Goal: Task Accomplishment & Management: Use online tool/utility

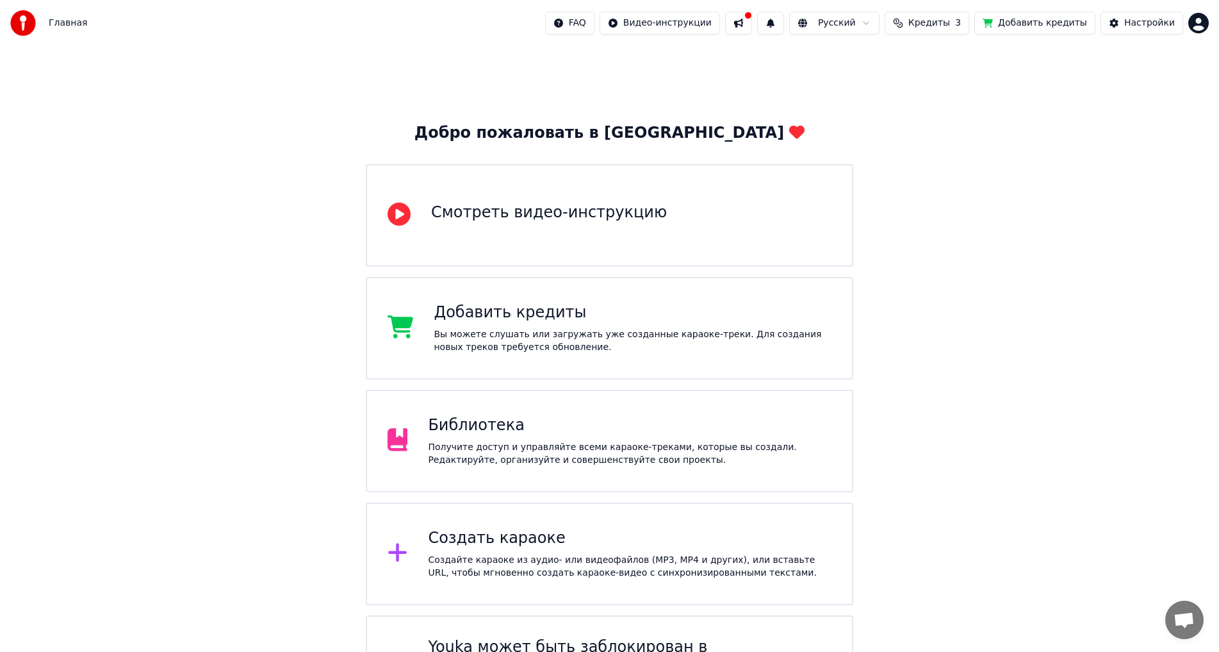
click at [469, 433] on div "Библиотека" at bounding box center [630, 425] width 404 height 21
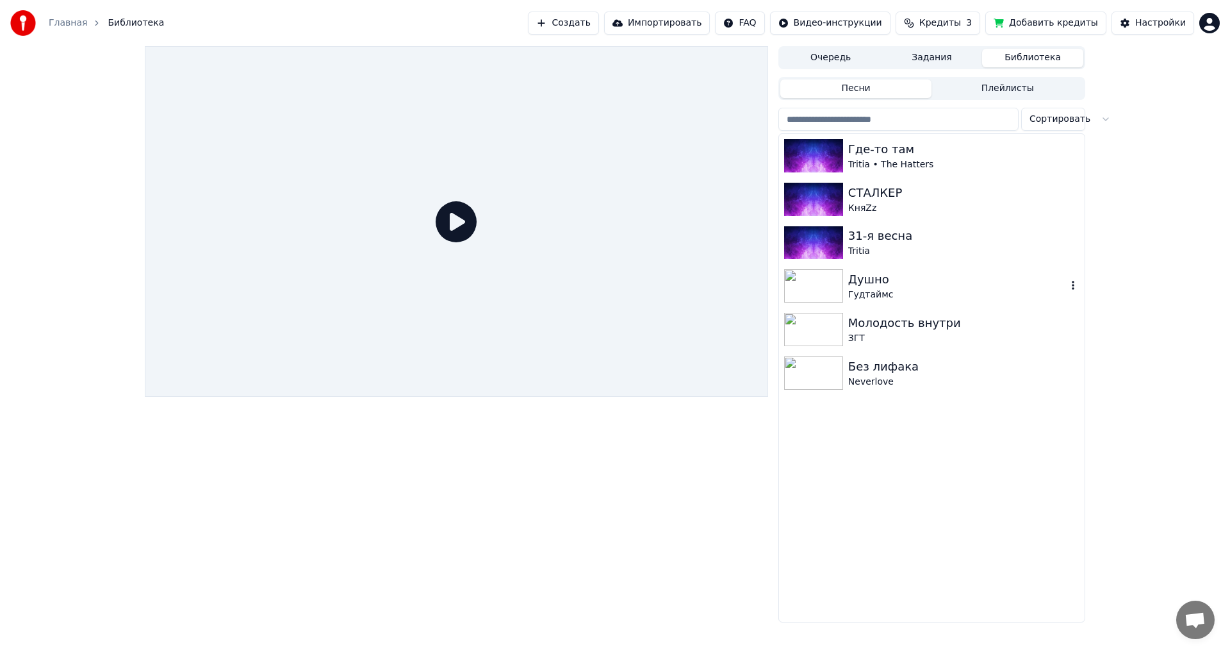
click at [830, 286] on img at bounding box center [813, 285] width 59 height 33
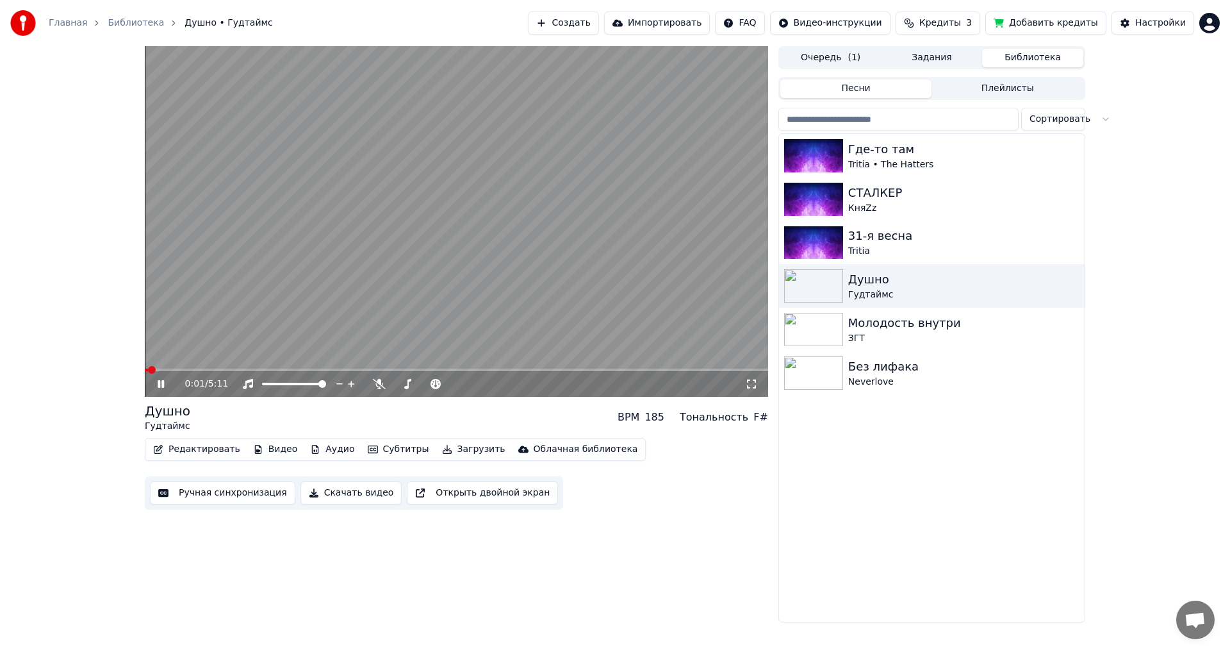
click at [210, 445] on button "Редактировать" at bounding box center [196, 449] width 97 height 18
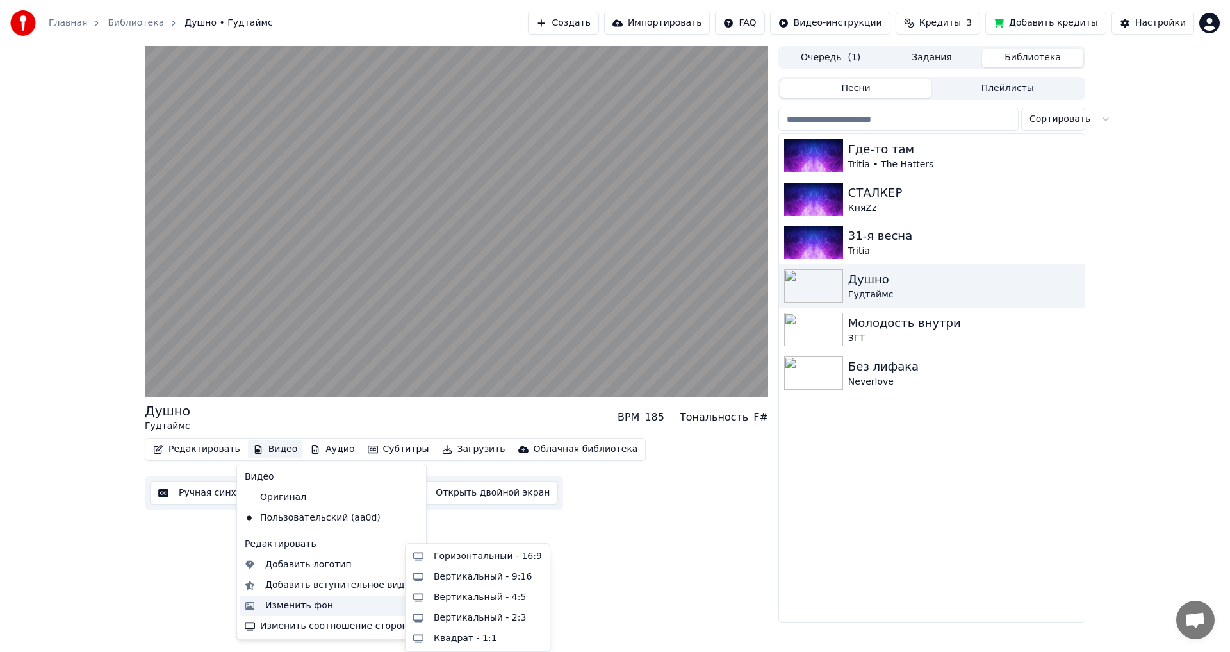
click at [290, 602] on div "Изменить фон" at bounding box center [299, 605] width 68 height 13
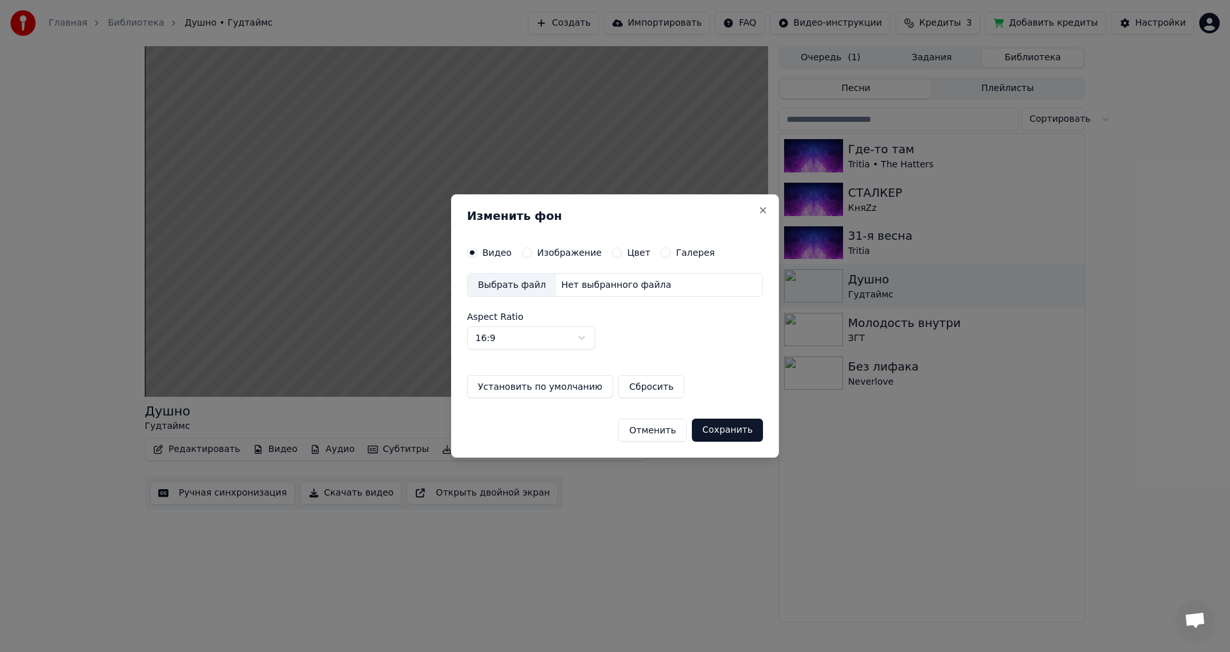
click at [516, 286] on div "Выбрать файл" at bounding box center [512, 285] width 88 height 23
click at [732, 427] on button "Сохранить" at bounding box center [727, 429] width 71 height 23
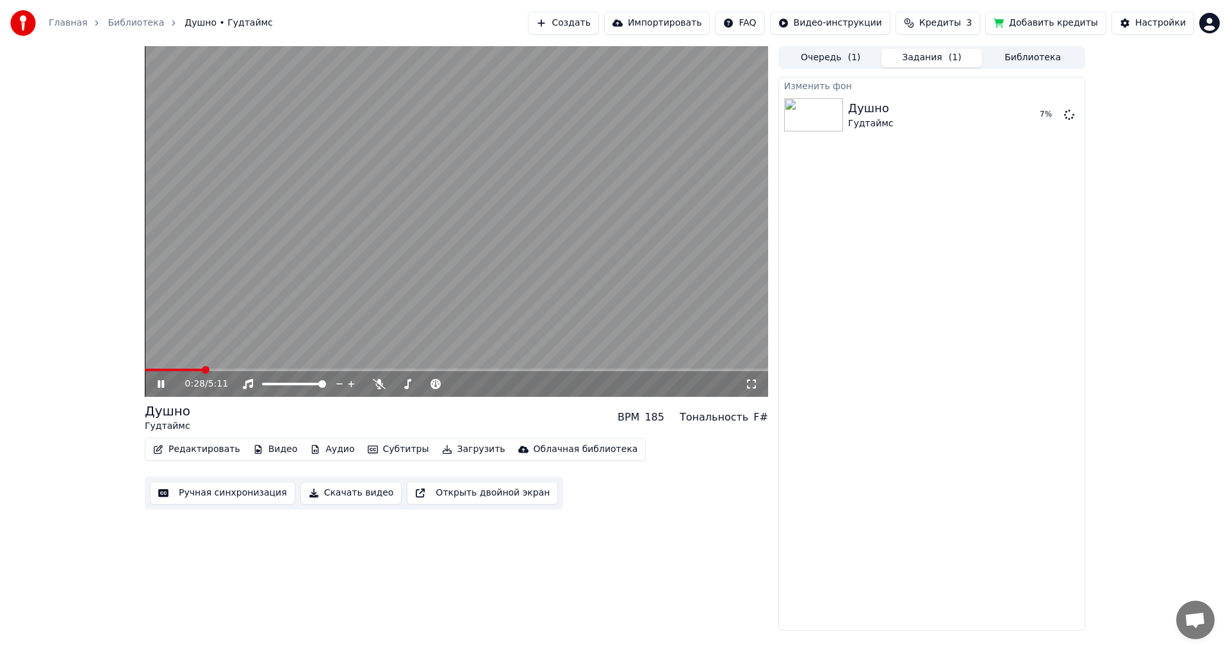
click at [167, 379] on icon at bounding box center [170, 384] width 30 height 10
click at [1010, 113] on button "Воспроизвести" at bounding box center [1012, 114] width 93 height 23
click at [293, 292] on video at bounding box center [456, 221] width 623 height 350
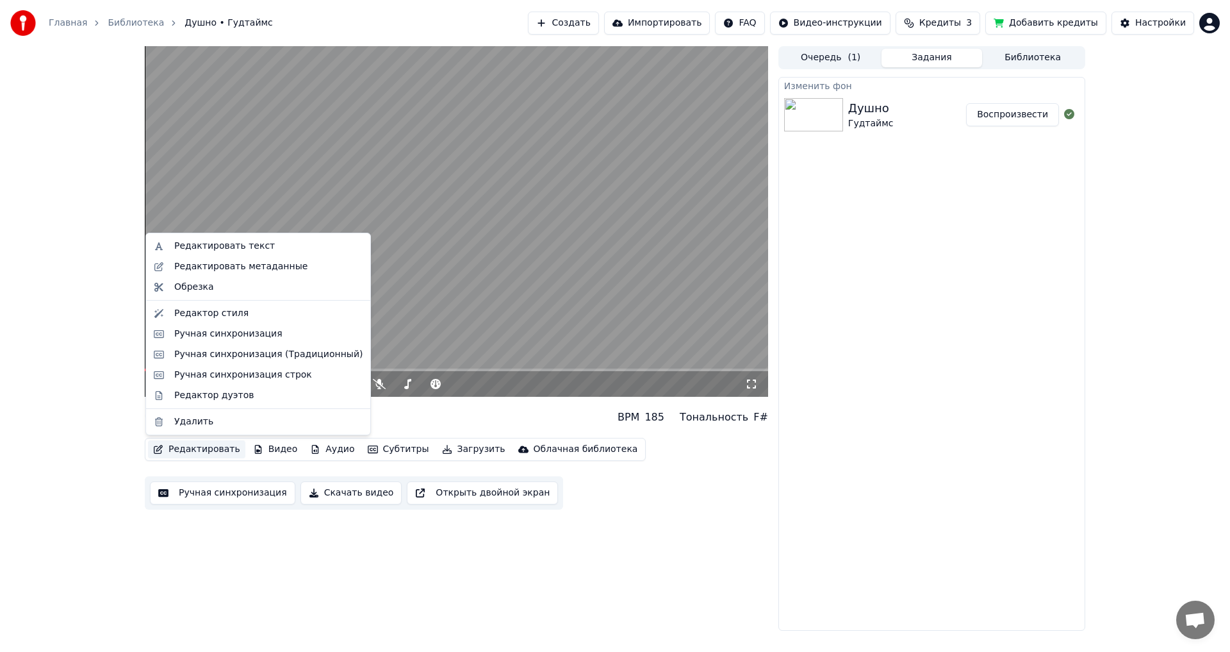
click at [183, 449] on button "Редактировать" at bounding box center [196, 449] width 97 height 18
click at [231, 309] on div "Редактор стиля" at bounding box center [211, 313] width 74 height 13
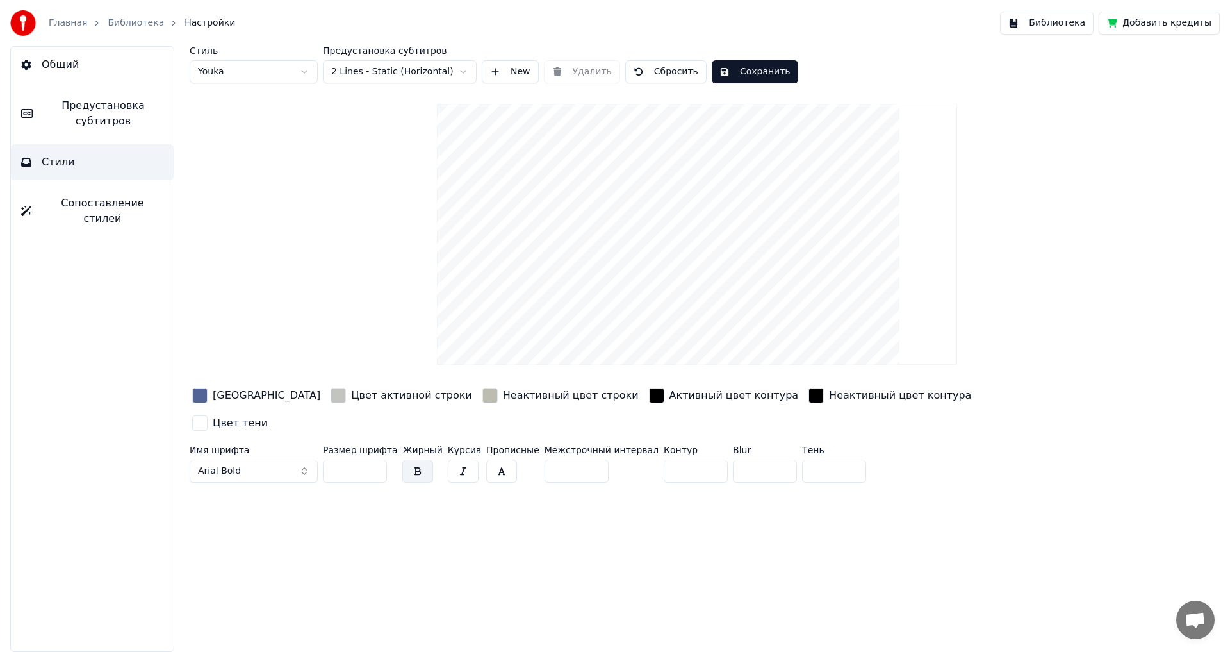
click at [351, 400] on div "Цвет активной строки" at bounding box center [411, 395] width 121 height 15
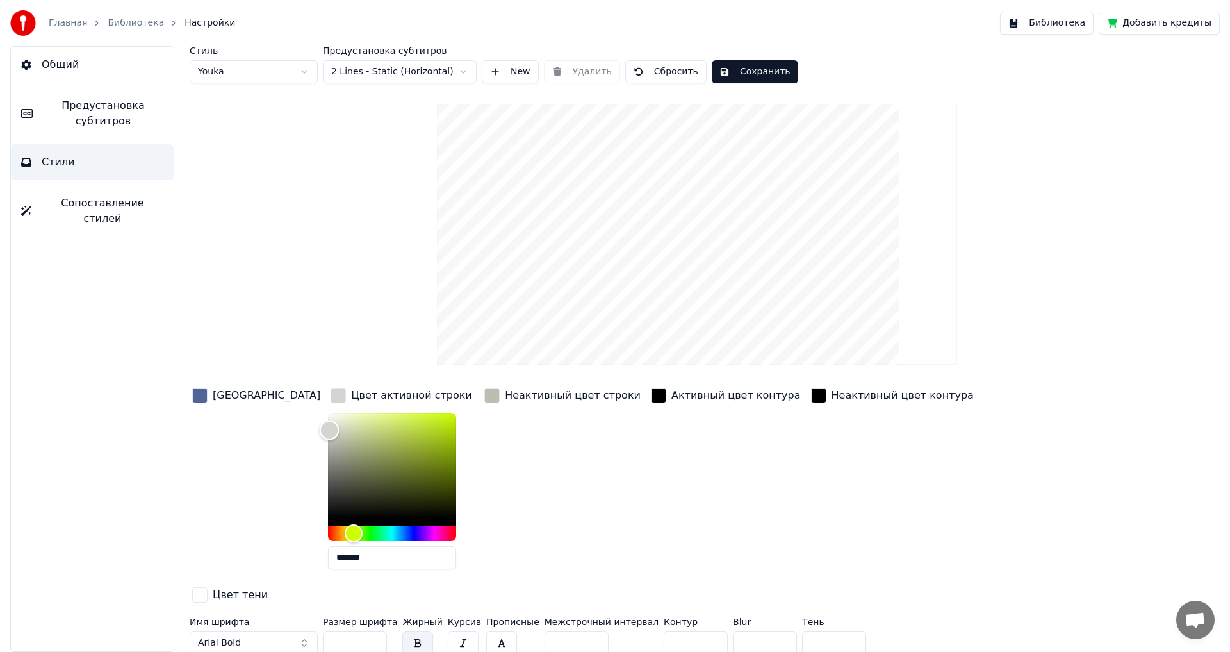
drag, startPoint x: 284, startPoint y: 429, endPoint x: 368, endPoint y: 454, distance: 87.6
click at [268, 368] on div "Стиль Youka Предустановка субтитров 2 Lines - Static (Horizontal) New Удалить С…" at bounding box center [697, 352] width 1015 height 613
type input "*******"
click at [482, 425] on div "Неактивный цвет строки" at bounding box center [562, 482] width 161 height 194
click at [505, 397] on div "Неактивный цвет строки" at bounding box center [573, 395] width 136 height 15
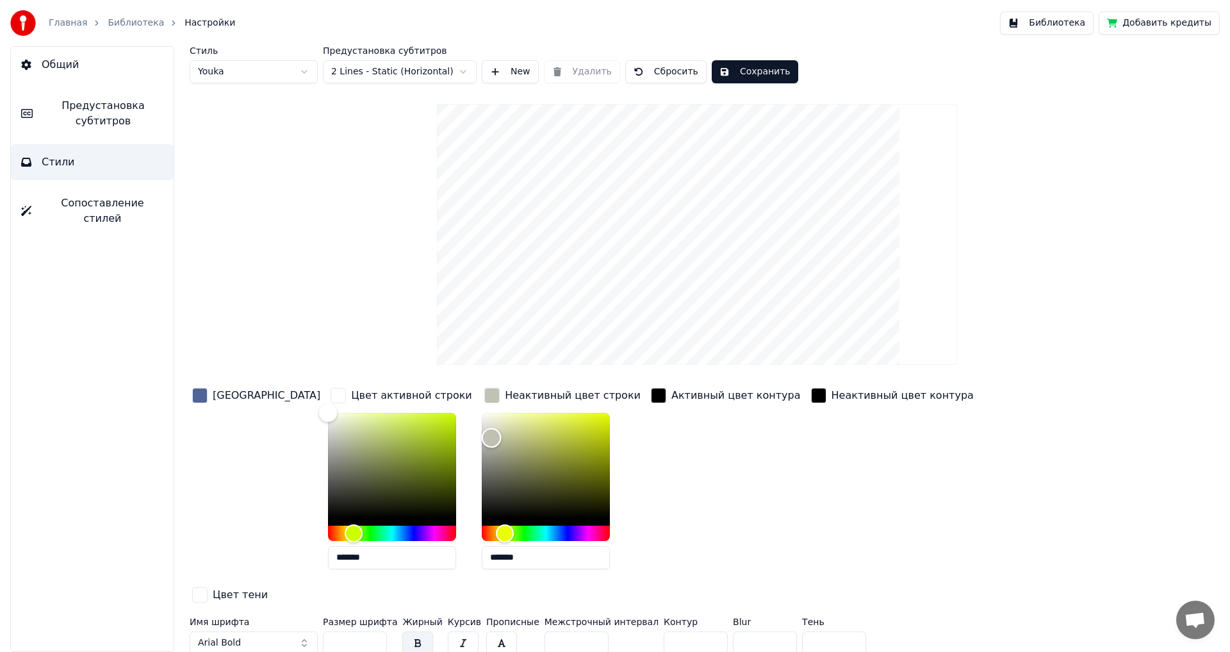
type input "*******"
drag, startPoint x: 447, startPoint y: 437, endPoint x: 433, endPoint y: 396, distance: 43.4
click at [433, 396] on div "Цвет заливки Цвет активной строки ******* Неактивный цвет строки ******* Активн…" at bounding box center [620, 496] width 861 height 222
click at [648, 427] on div "Активный цвет контура" at bounding box center [725, 482] width 155 height 194
click at [231, 392] on div "Цвет заливки" at bounding box center [267, 395] width 108 height 15
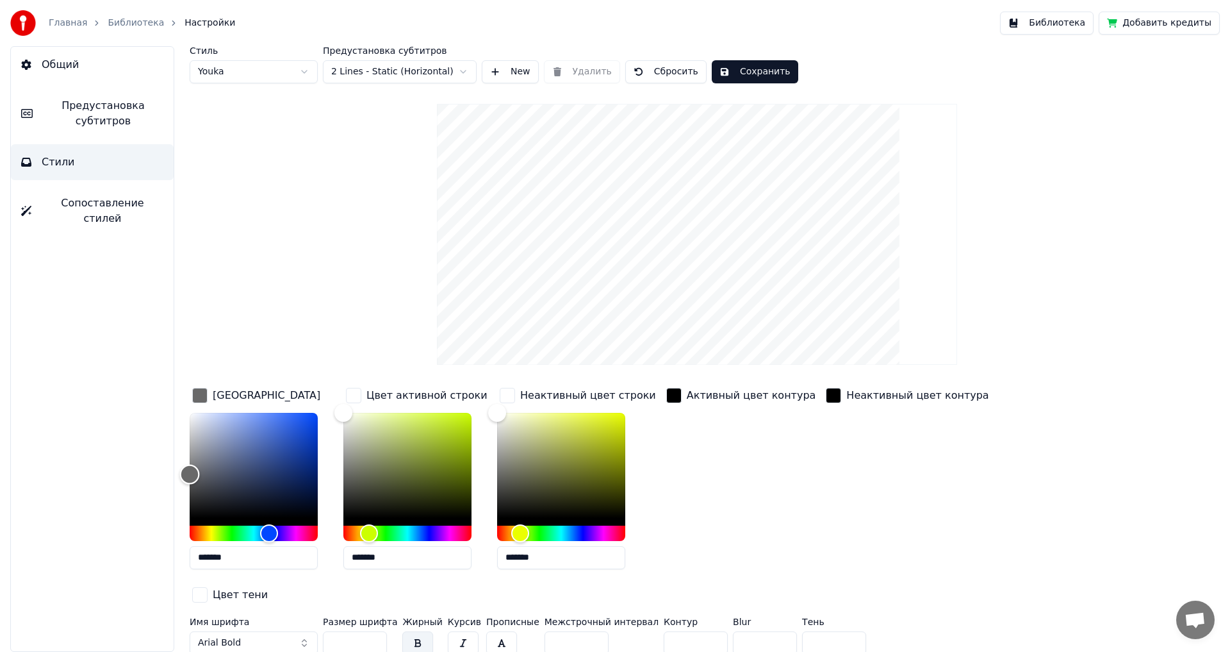
type input "*******"
drag, startPoint x: 246, startPoint y: 457, endPoint x: 188, endPoint y: 472, distance: 59.4
click at [188, 472] on div "Color" at bounding box center [190, 473] width 20 height 20
click at [769, 468] on div "Активный цвет контура" at bounding box center [741, 482] width 155 height 194
click at [770, 72] on button "Сохранить" at bounding box center [755, 71] width 87 height 23
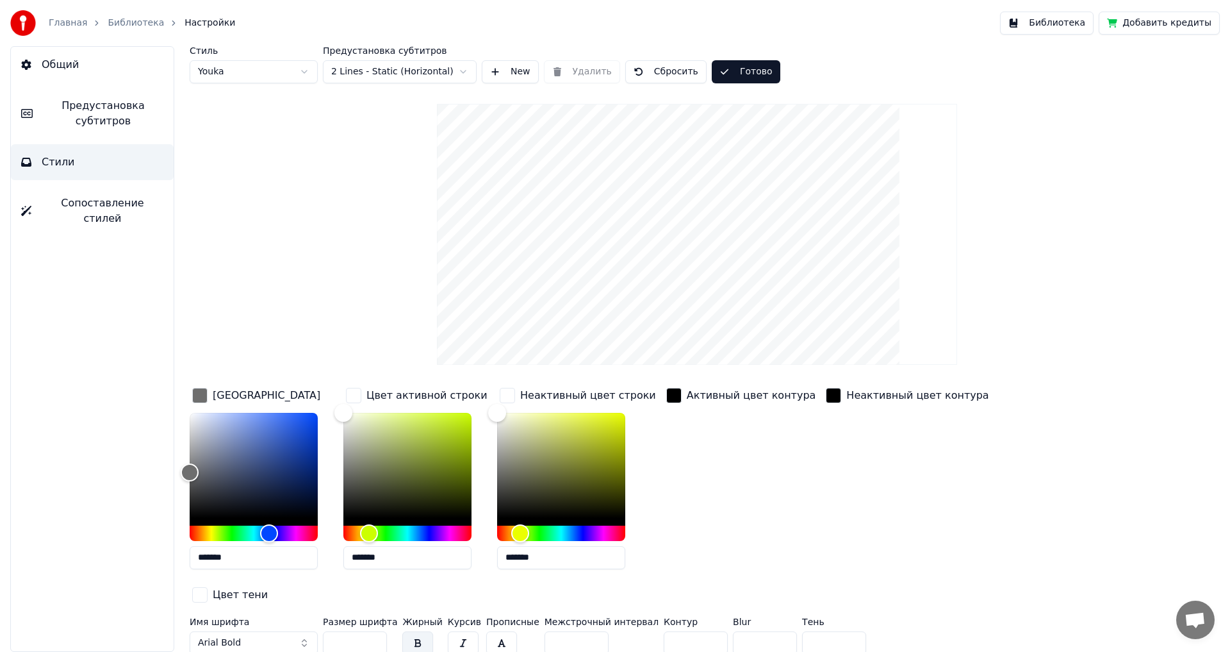
click at [733, 70] on button "Готово" at bounding box center [746, 71] width 69 height 23
click at [136, 17] on link "Библиотека" at bounding box center [136, 23] width 56 height 13
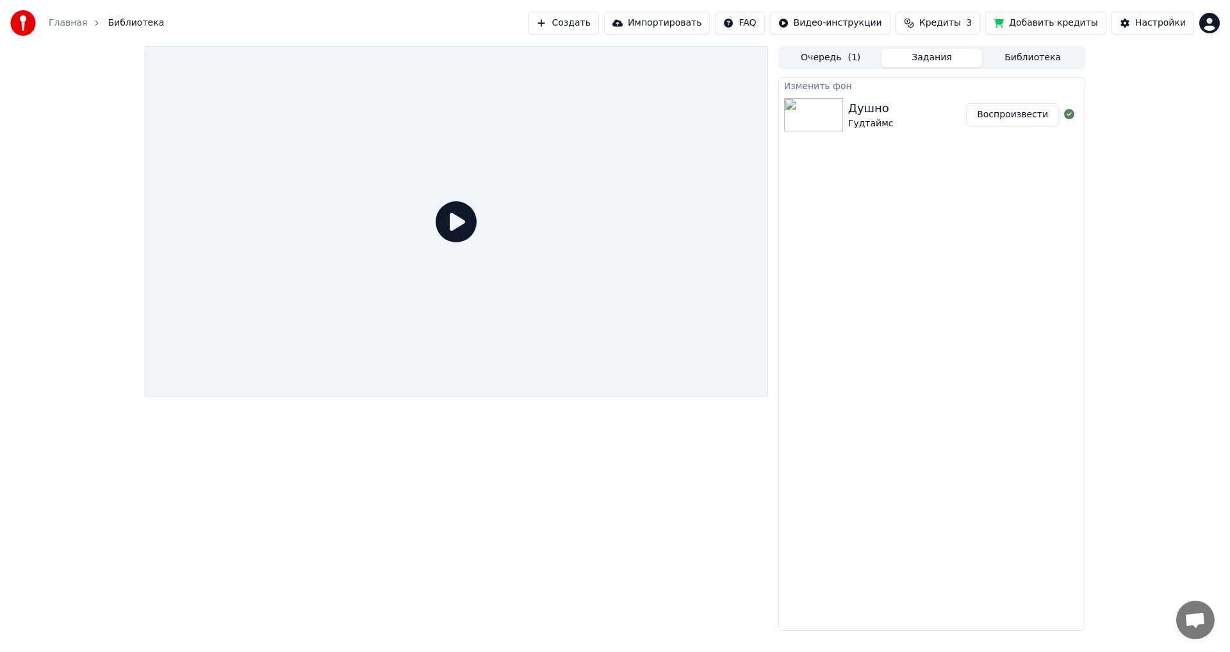
click at [1011, 116] on button "Воспроизвести" at bounding box center [1012, 114] width 93 height 23
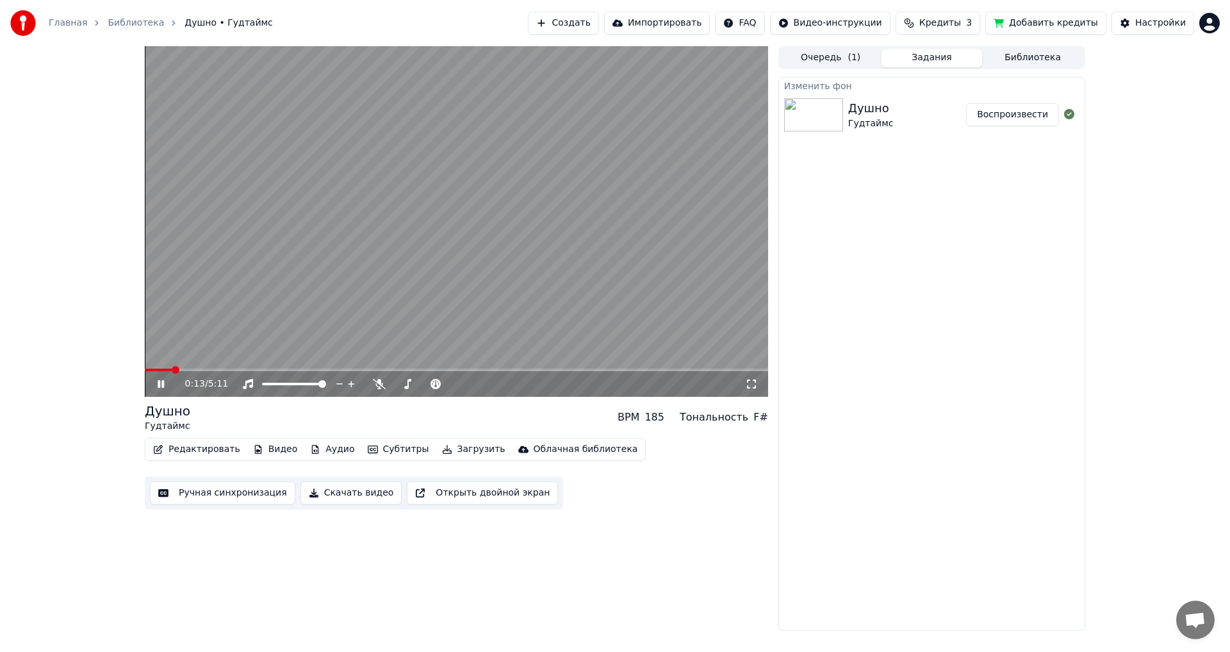
click at [484, 256] on video at bounding box center [456, 221] width 623 height 350
click at [353, 491] on button "Скачать видео" at bounding box center [352, 492] width 102 height 23
